Goal: Task Accomplishment & Management: Use online tool/utility

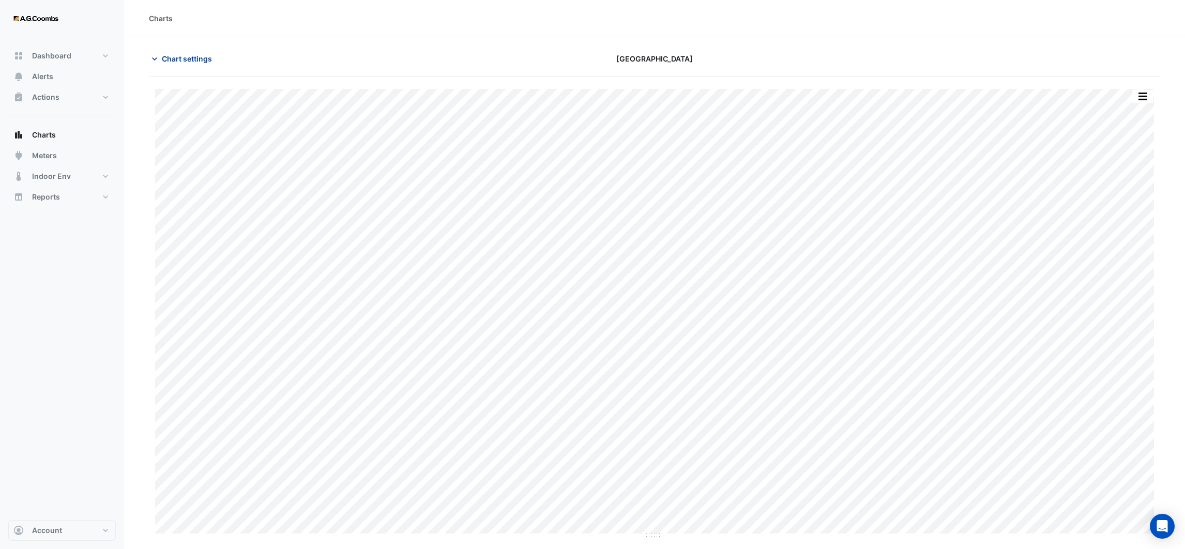
click at [163, 57] on span "Chart settings" at bounding box center [187, 58] width 50 height 11
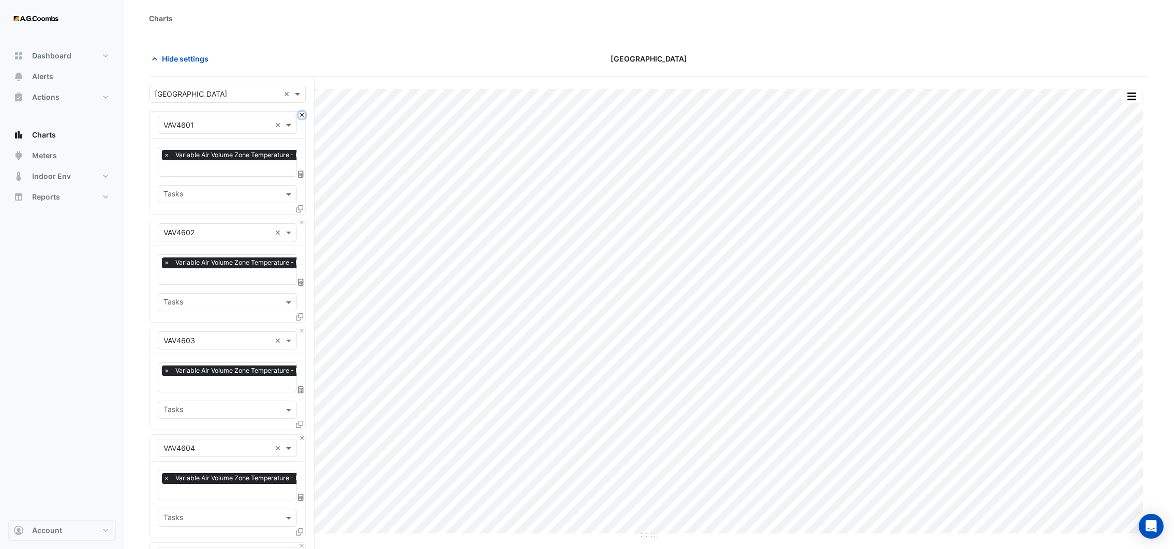
click at [302, 114] on button "Close" at bounding box center [301, 115] width 7 height 7
click at [302, 219] on button "Close" at bounding box center [301, 222] width 7 height 7
click at [302, 114] on button "Close" at bounding box center [301, 115] width 7 height 7
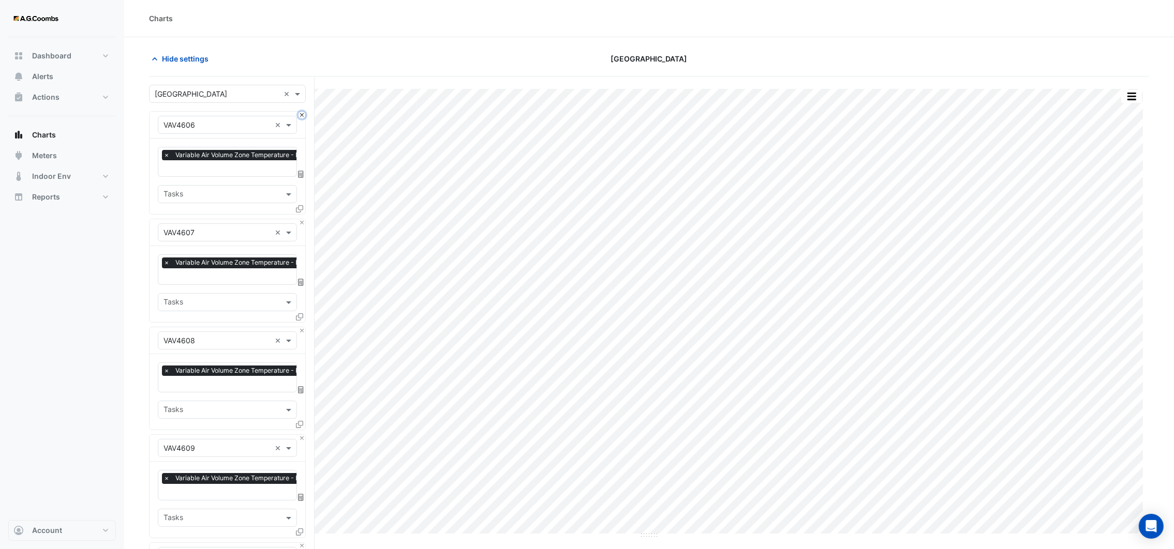
click at [302, 114] on button "Close" at bounding box center [301, 115] width 7 height 7
click at [300, 114] on button "Close" at bounding box center [301, 115] width 7 height 7
click at [300, 219] on button "Close" at bounding box center [301, 222] width 7 height 7
click at [300, 114] on button "Close" at bounding box center [301, 115] width 7 height 7
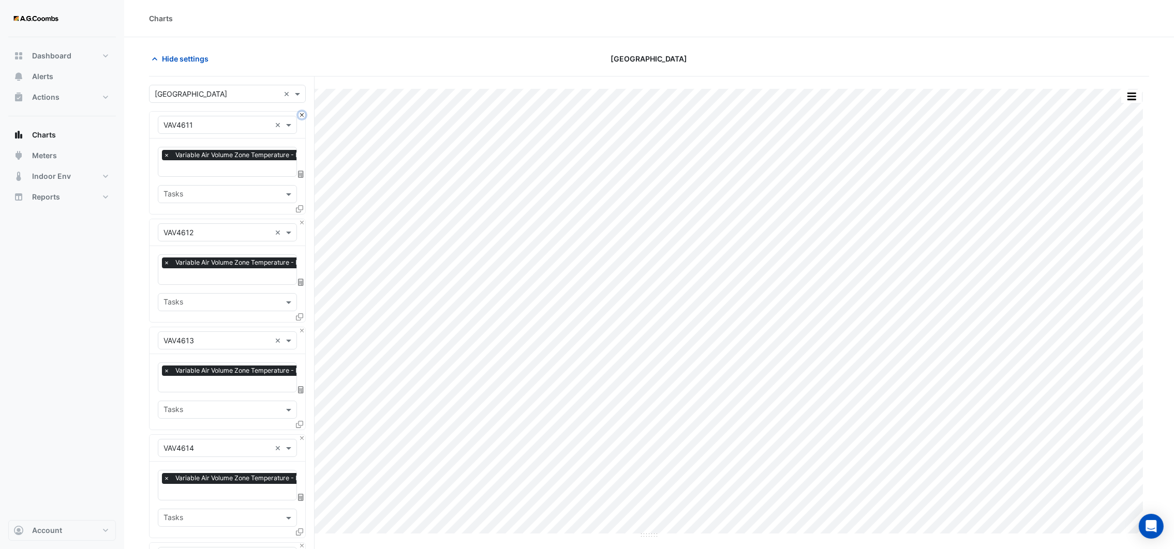
click at [300, 114] on button "Close" at bounding box center [301, 115] width 7 height 7
click at [300, 219] on button "Close" at bounding box center [301, 222] width 7 height 7
click at [300, 114] on button "Close" at bounding box center [301, 115] width 7 height 7
click at [300, 219] on button "Close" at bounding box center [301, 222] width 7 height 7
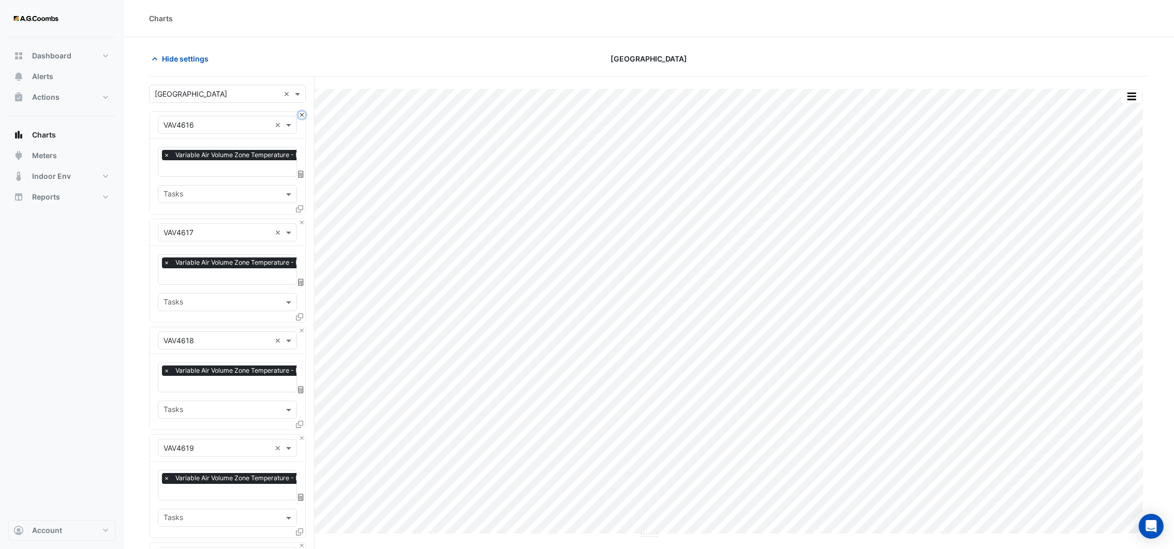
click at [300, 114] on button "Close" at bounding box center [301, 115] width 7 height 7
click at [300, 219] on button "Close" at bounding box center [301, 222] width 7 height 7
click at [300, 114] on button "Close" at bounding box center [301, 115] width 7 height 7
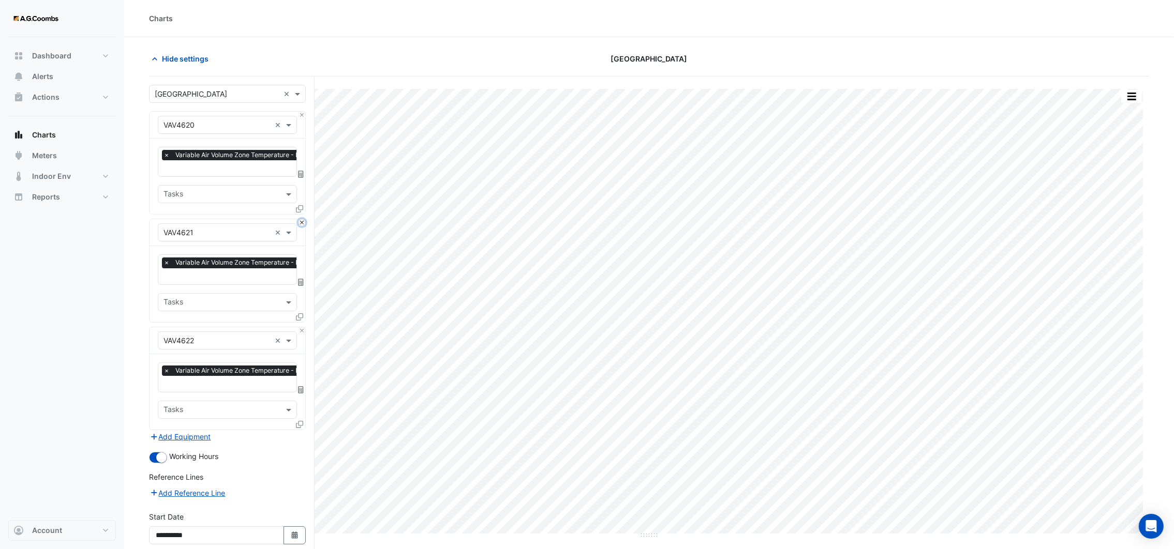
click at [300, 219] on button "Close" at bounding box center [301, 222] width 7 height 7
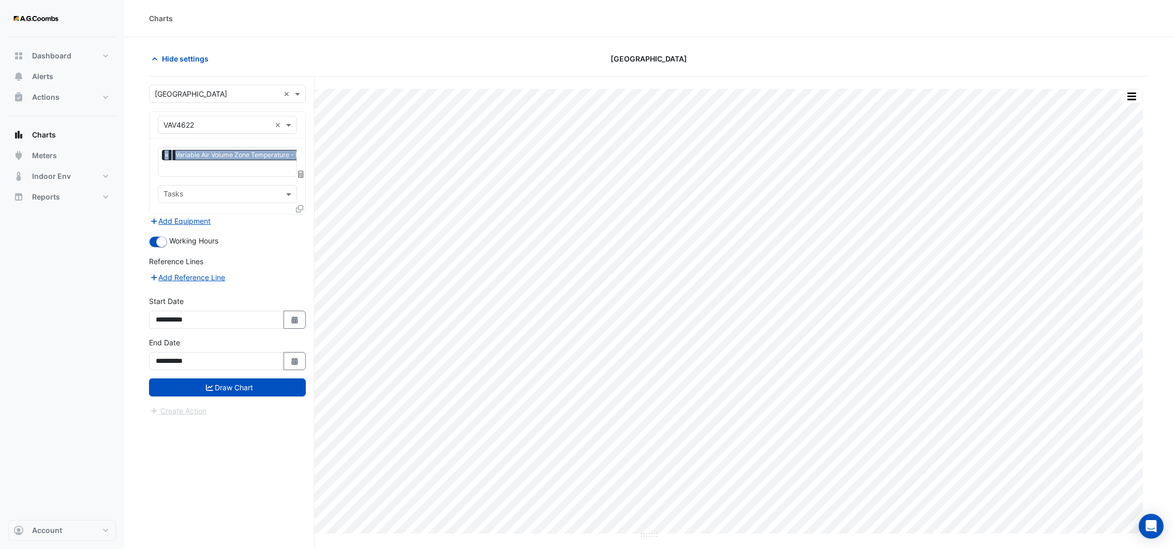
click at [300, 114] on div "Equipment × VAV4622 ×" at bounding box center [227, 125] width 156 height 27
click at [284, 126] on span at bounding box center [289, 124] width 13 height 11
type input "*"
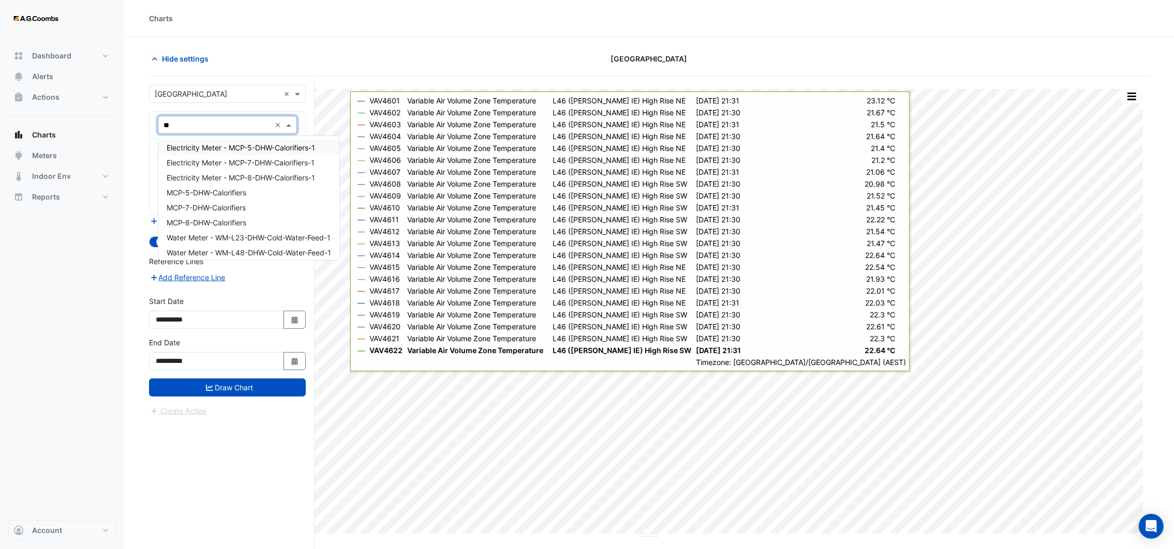
type input "*"
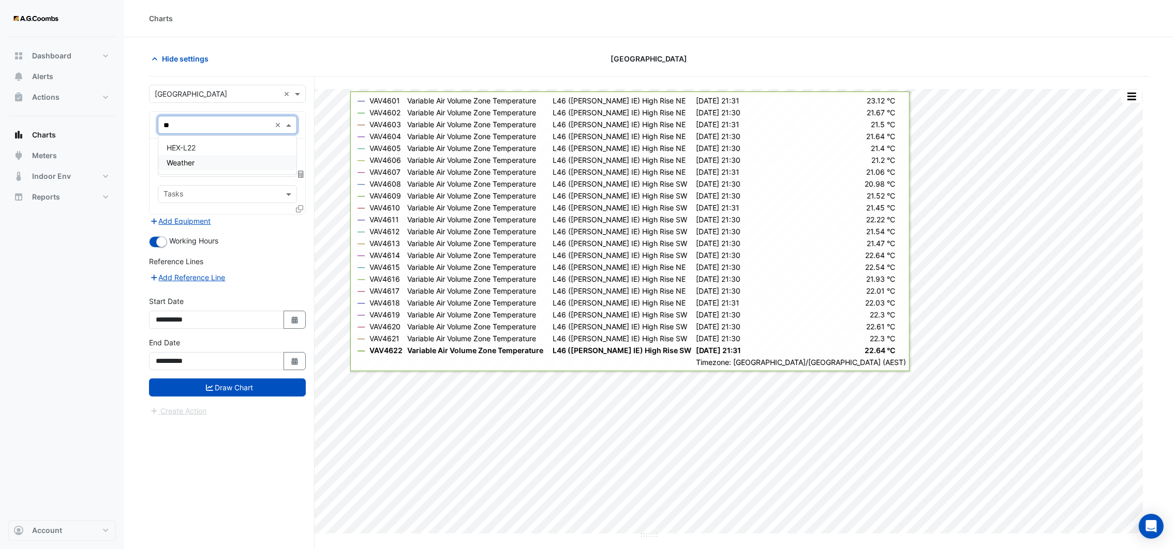
type input "*"
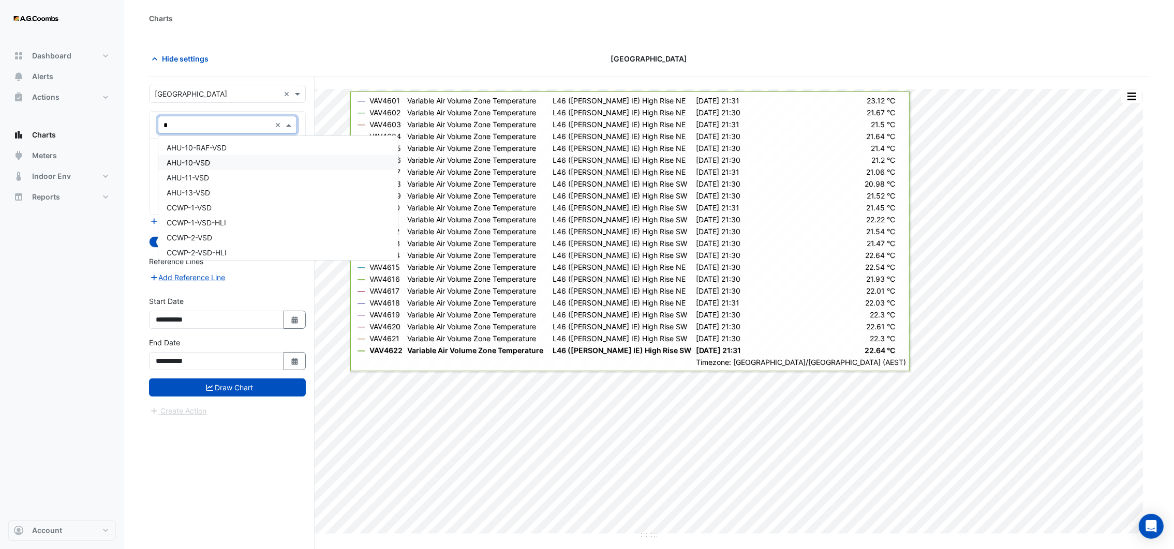
type input "**"
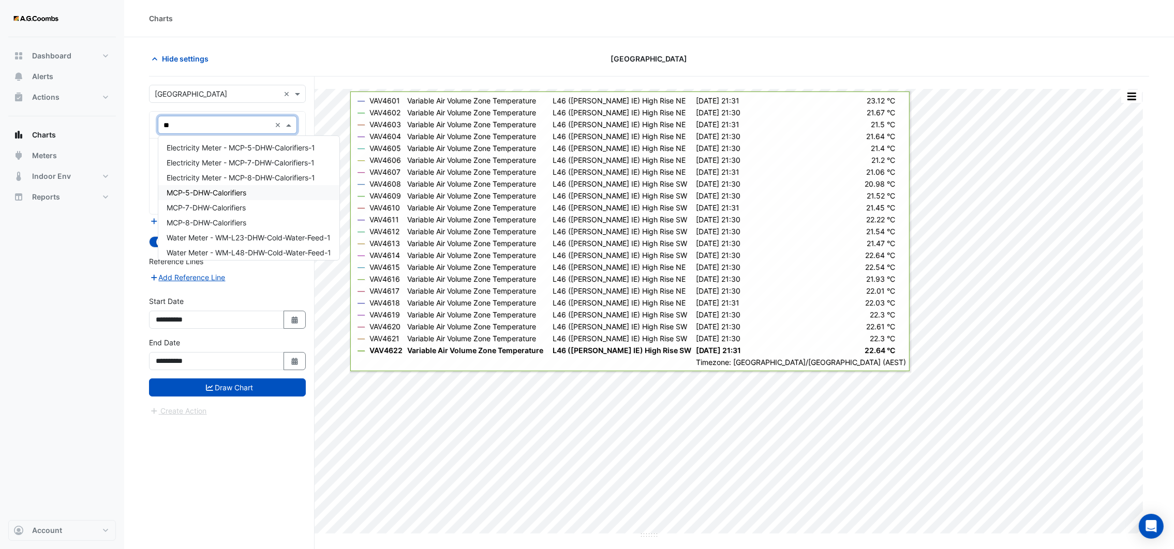
click at [221, 194] on span "MCP-5-DHW-Calorifiers" at bounding box center [207, 192] width 80 height 9
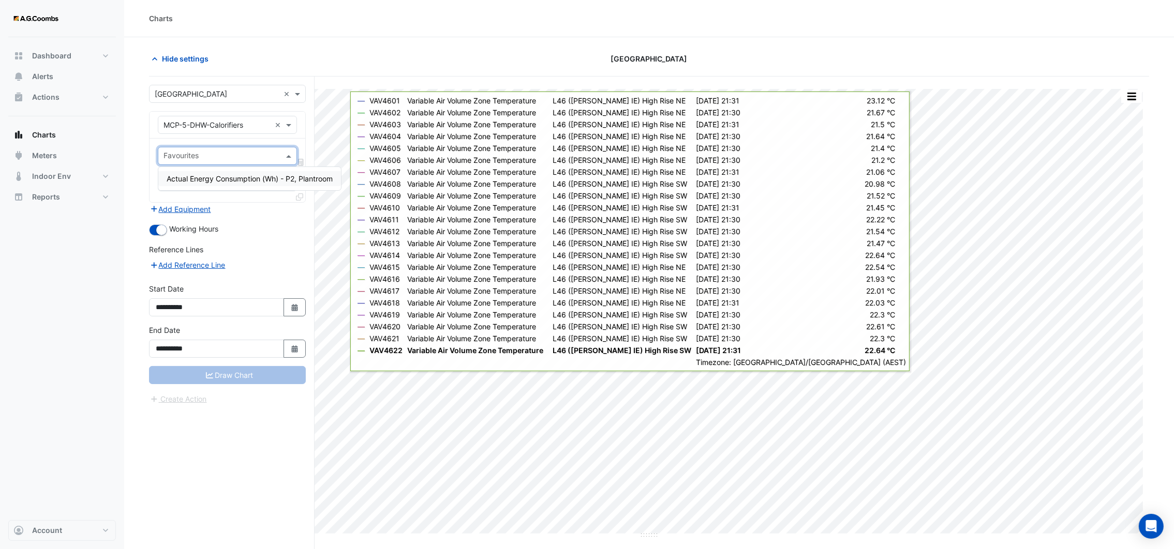
click at [285, 155] on span at bounding box center [289, 156] width 13 height 11
